Goal: Information Seeking & Learning: Learn about a topic

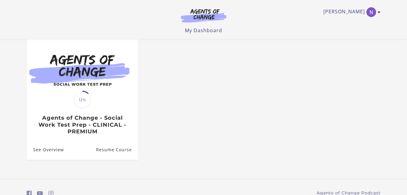
scroll to position [59, 0]
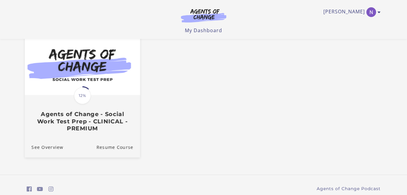
click at [106, 87] on img at bounding box center [82, 64] width 115 height 62
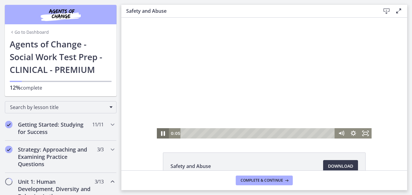
click at [161, 133] on icon "Pause" at bounding box center [162, 133] width 15 height 12
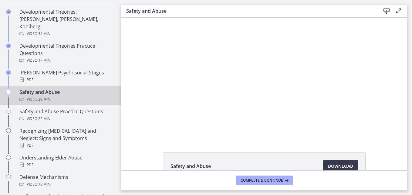
scroll to position [213, 0]
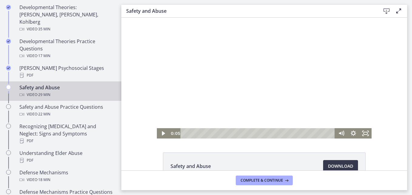
click at [378, 50] on div "Click for sound @keyframes VOLUME_SMALL_WAVE_FLASH { 0% { opacity: 0; } 33% { o…" at bounding box center [263, 78] width 285 height 121
click at [158, 131] on icon "Play Video" at bounding box center [163, 133] width 15 height 12
click at [162, 133] on icon "Play Video" at bounding box center [164, 133] width 4 height 5
